Goal: Transaction & Acquisition: Purchase product/service

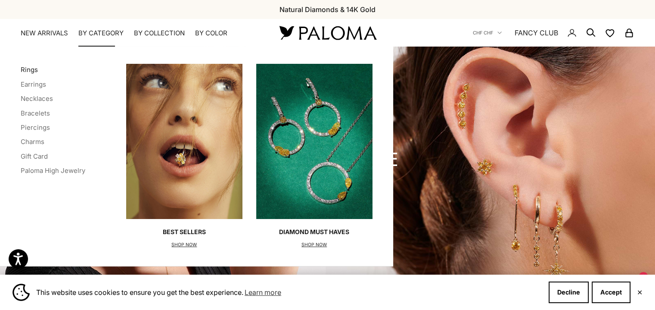
click at [32, 68] on link "Rings" at bounding box center [29, 69] width 17 height 8
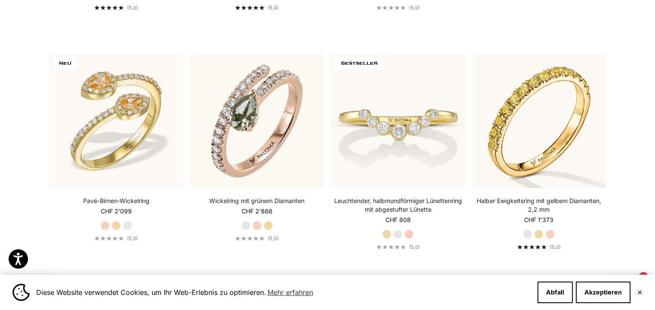
scroll to position [448, 0]
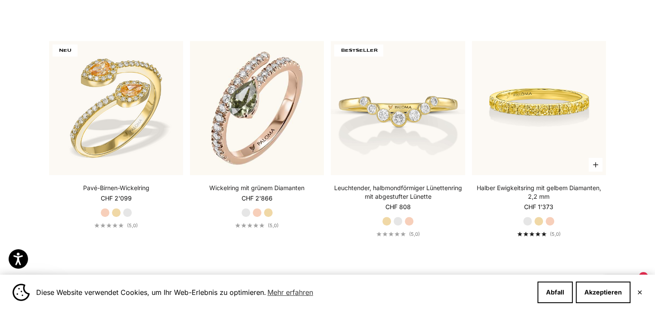
click at [550, 106] on img at bounding box center [539, 108] width 134 height 134
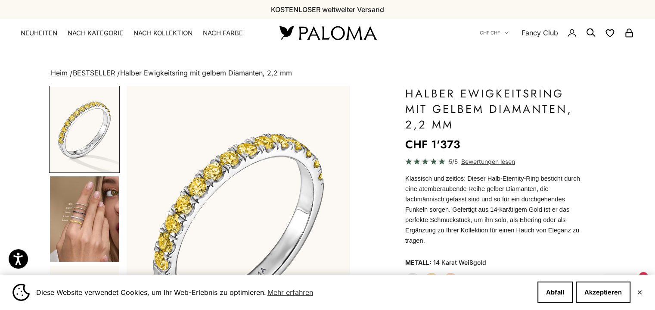
scroll to position [129, 0]
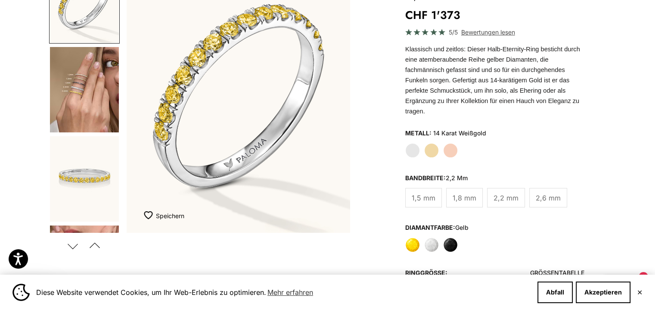
click at [429, 143] on label "Gelbgold" at bounding box center [431, 150] width 15 height 15
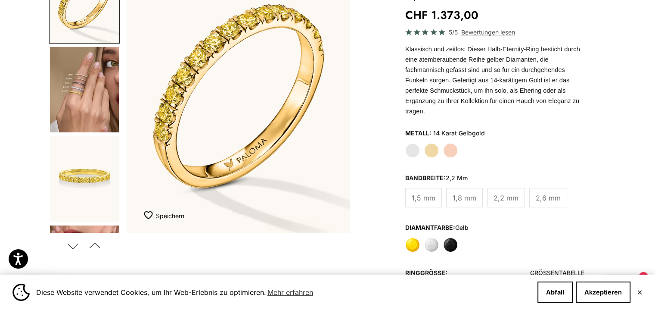
click at [415, 193] on font "1,5 mm" at bounding box center [424, 197] width 24 height 9
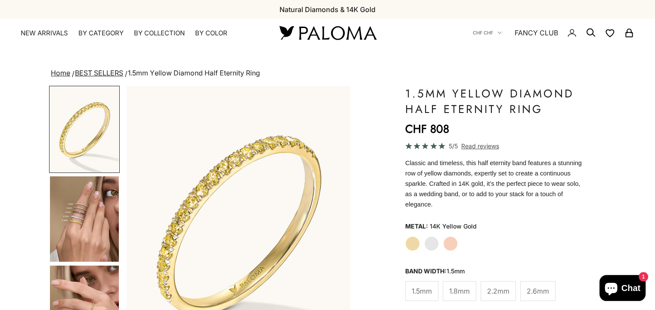
click at [100, 215] on img "Go to item 4" at bounding box center [84, 218] width 69 height 85
